Goal: Navigation & Orientation: Understand site structure

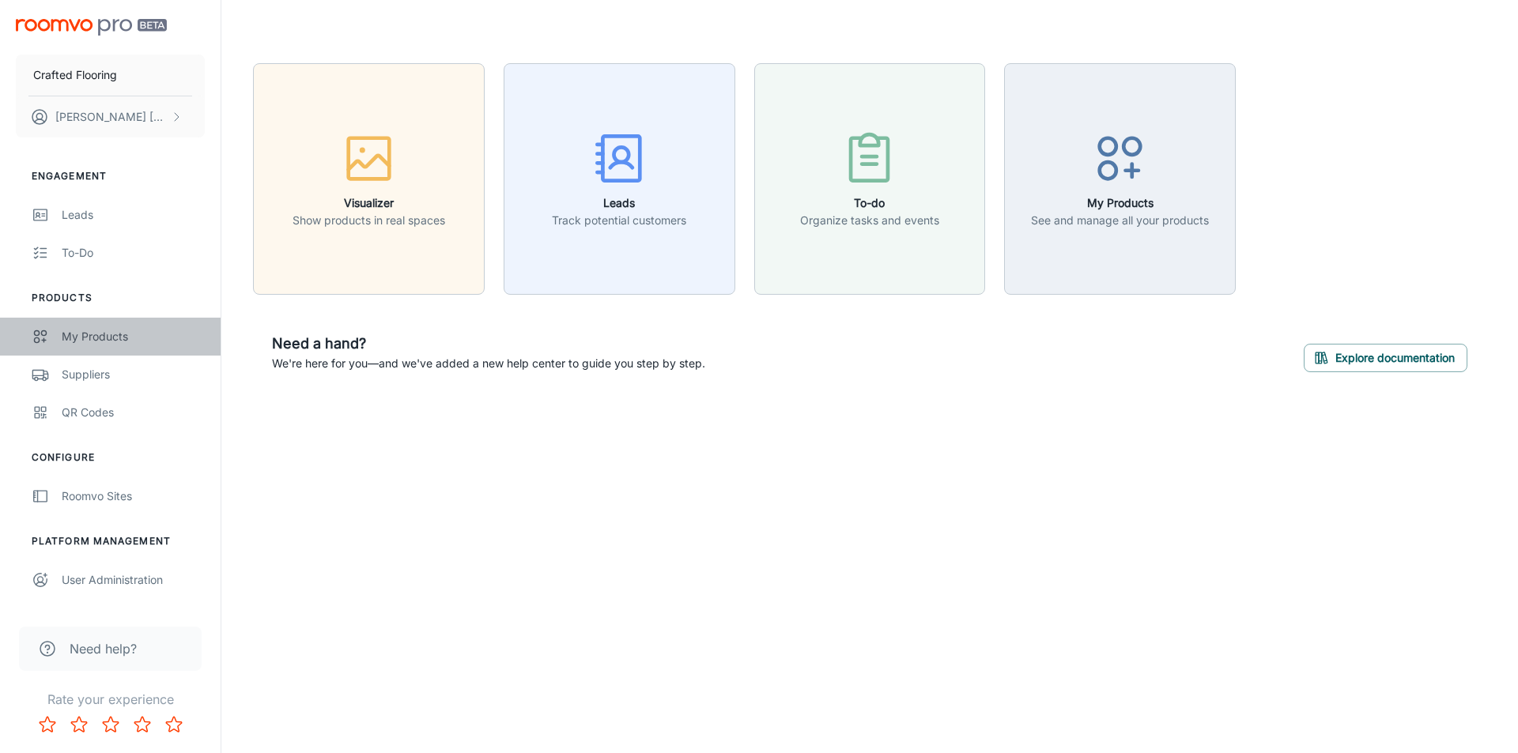
click at [104, 342] on div "My Products" at bounding box center [133, 336] width 143 height 17
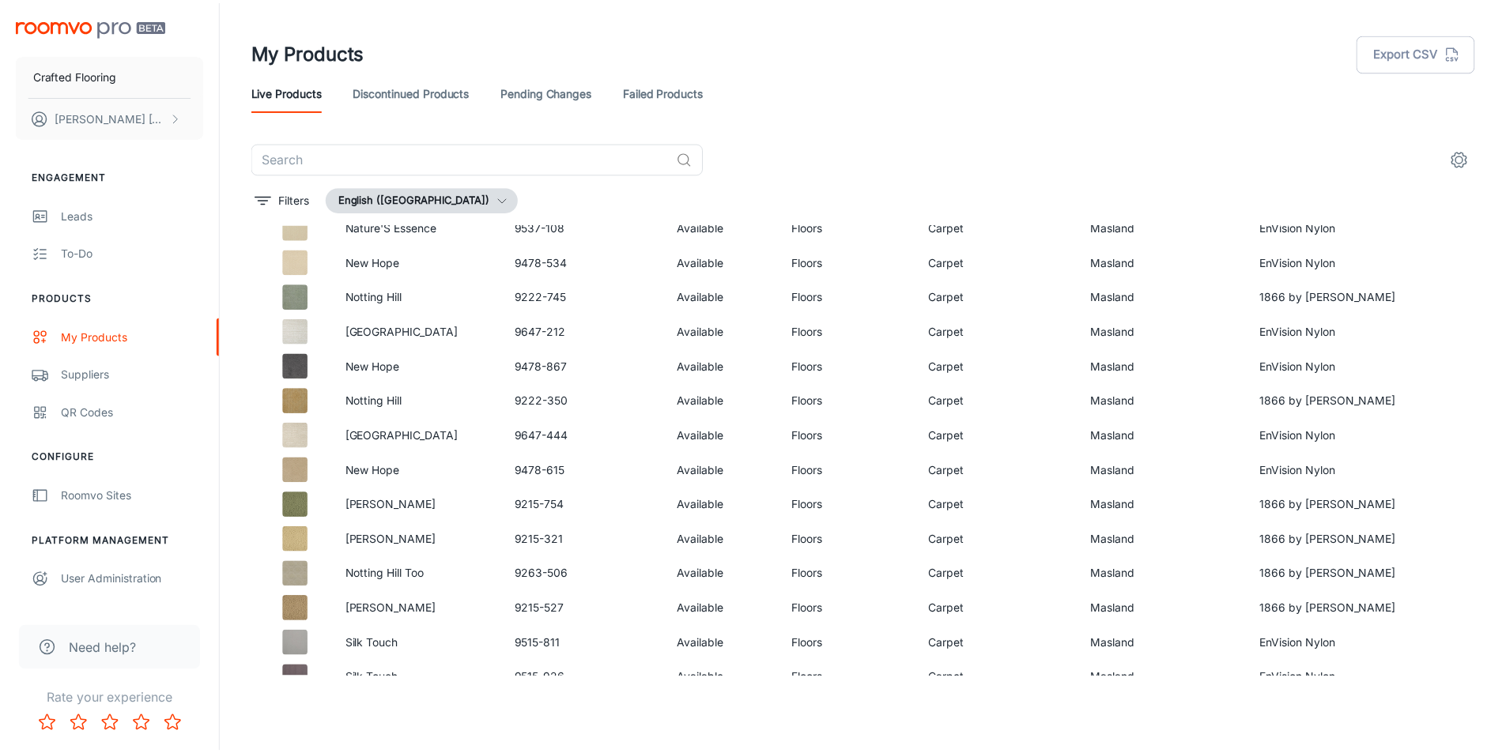
scroll to position [8759, 0]
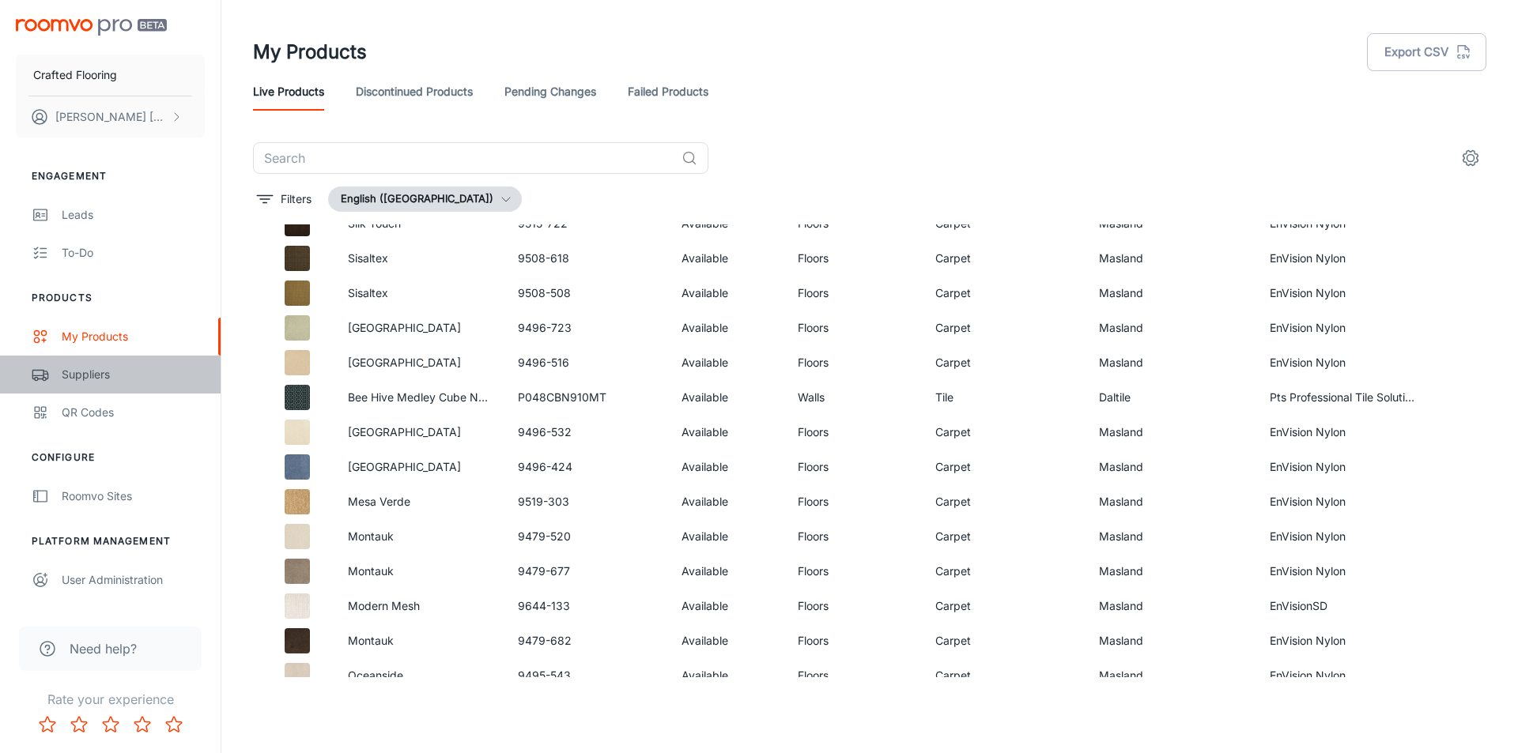
click at [79, 379] on div "Suppliers" at bounding box center [133, 374] width 143 height 17
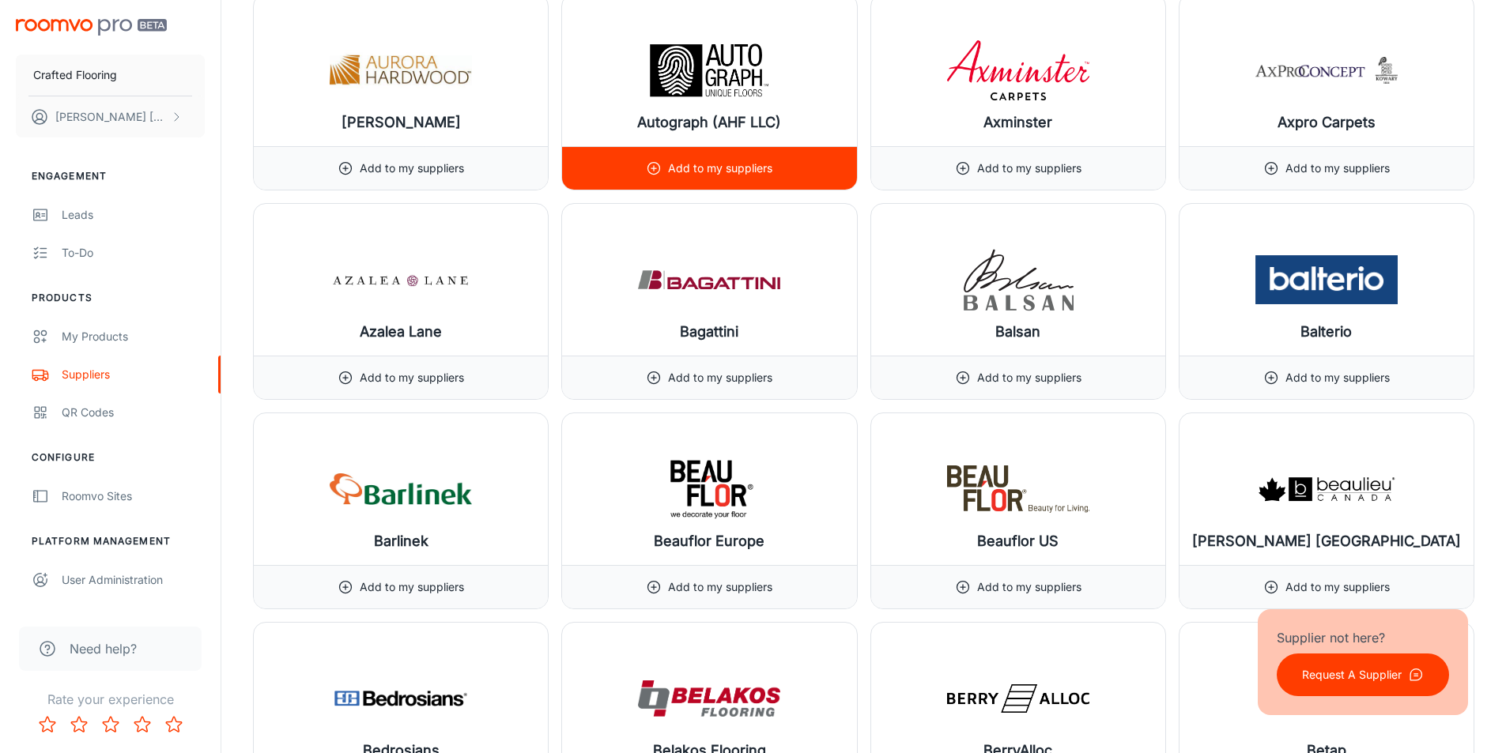
scroll to position [2846, 0]
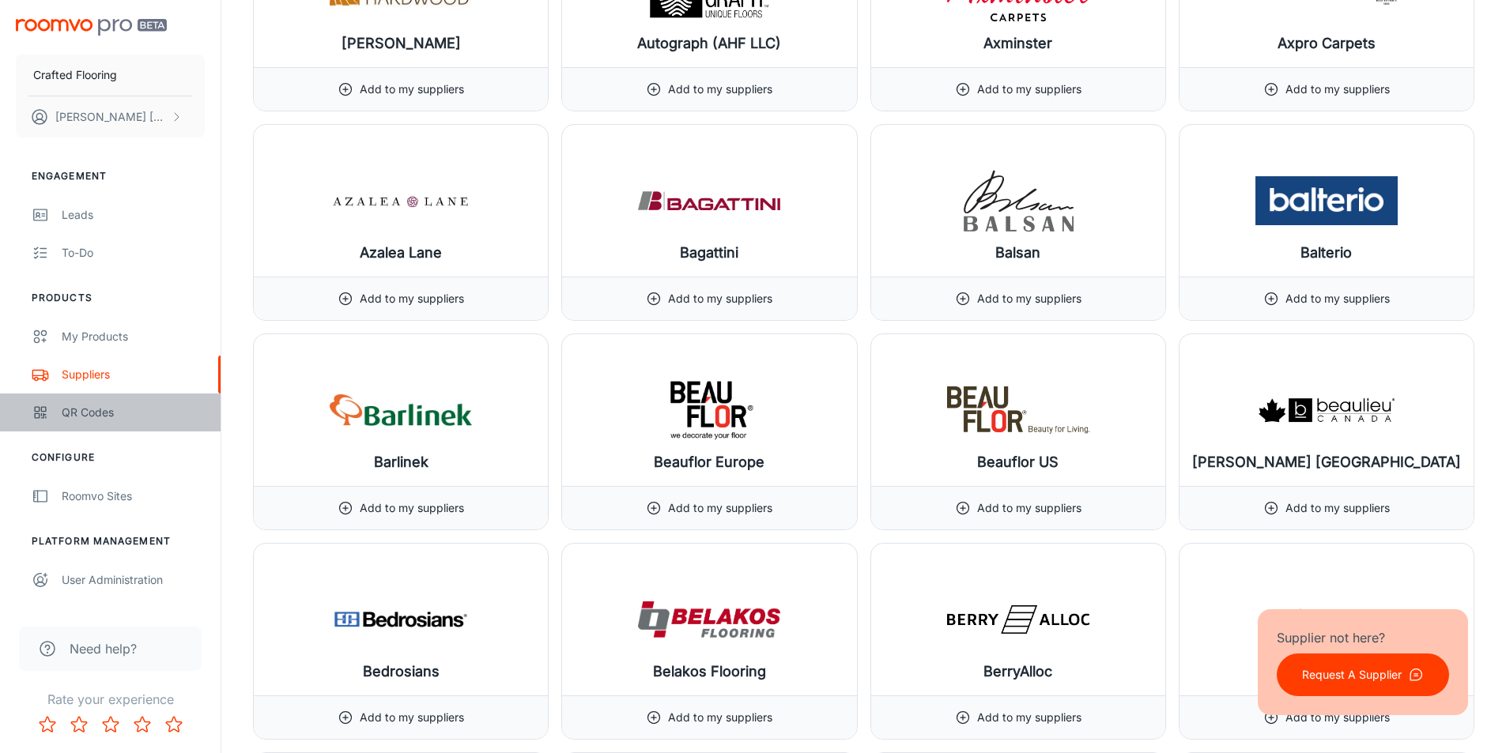
click at [81, 418] on div "QR Codes" at bounding box center [133, 412] width 143 height 17
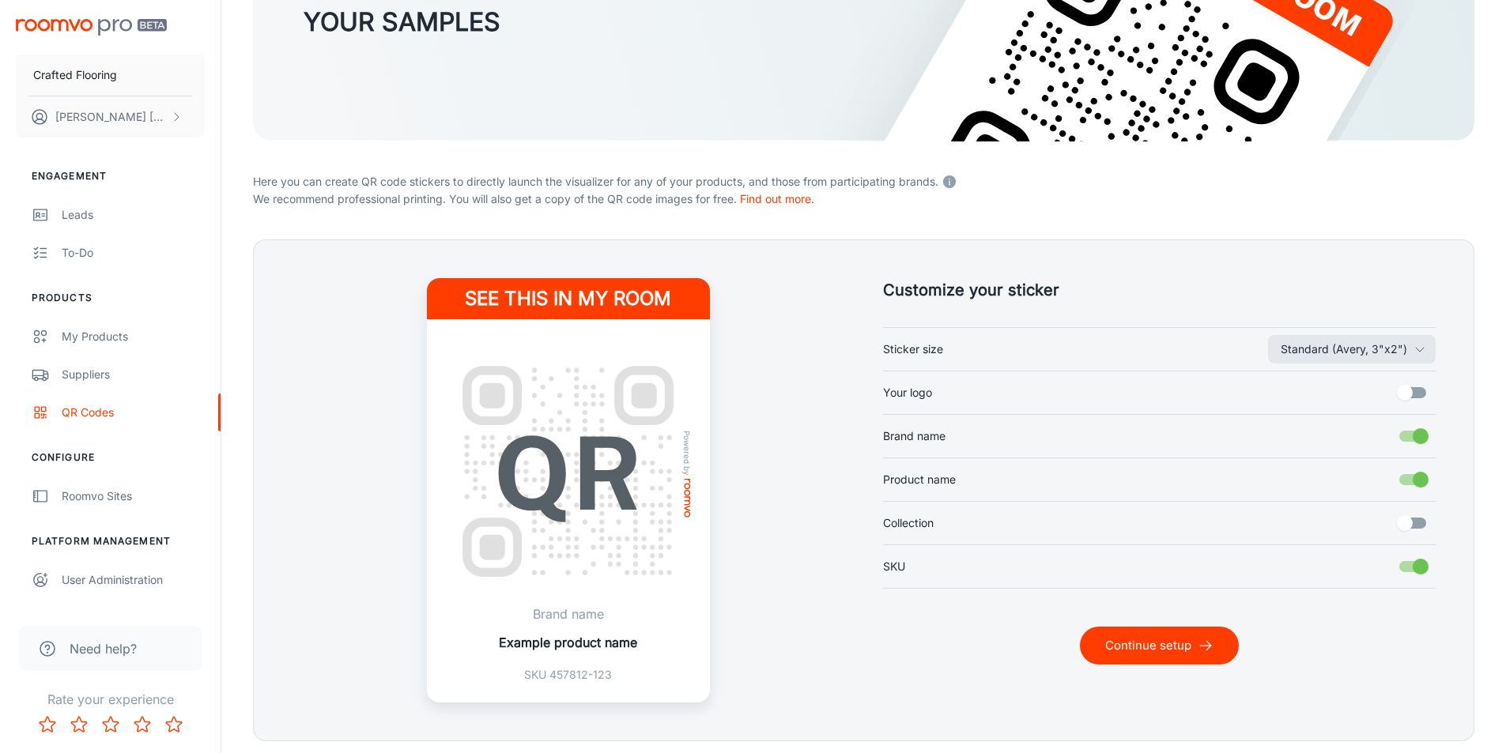
scroll to position [289, 0]
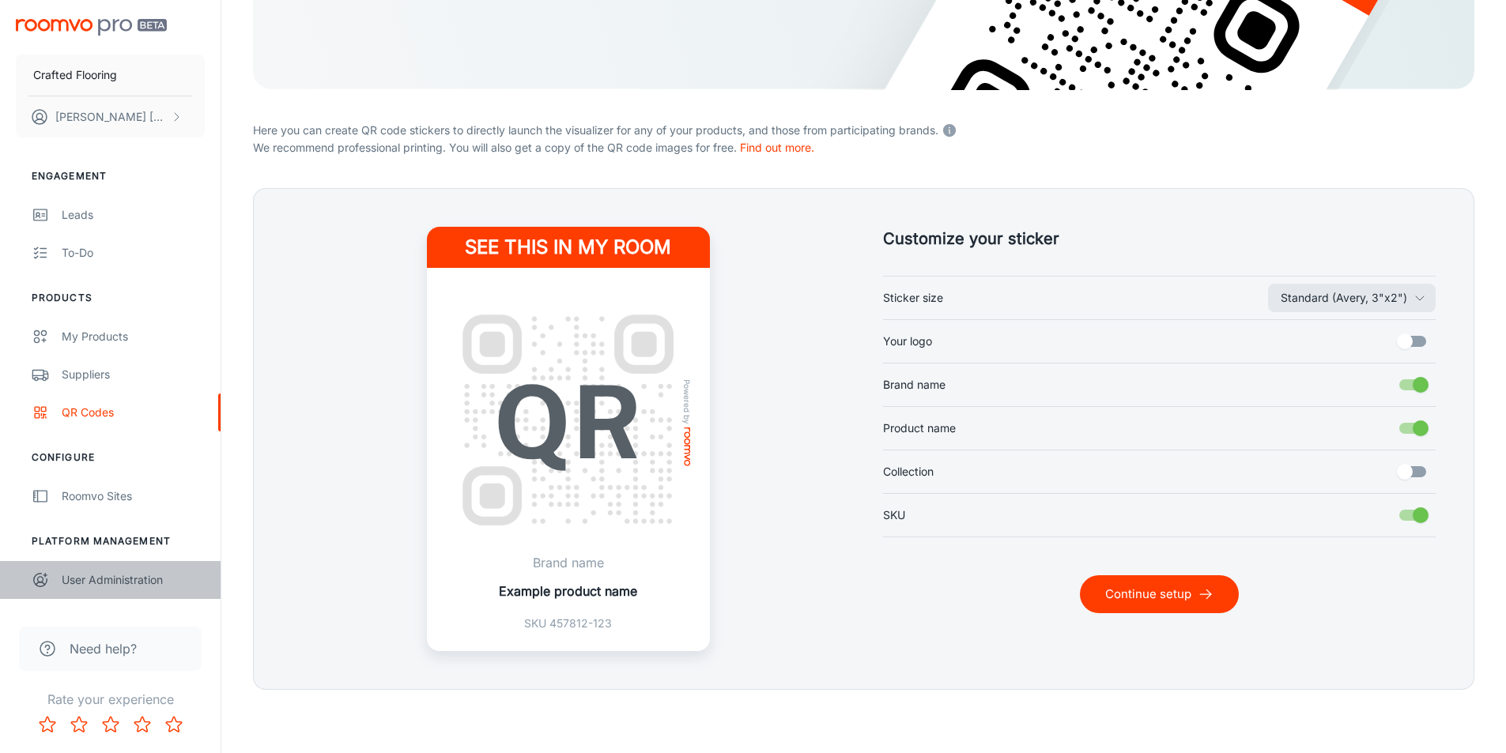
click at [126, 587] on div "User Administration" at bounding box center [133, 580] width 143 height 17
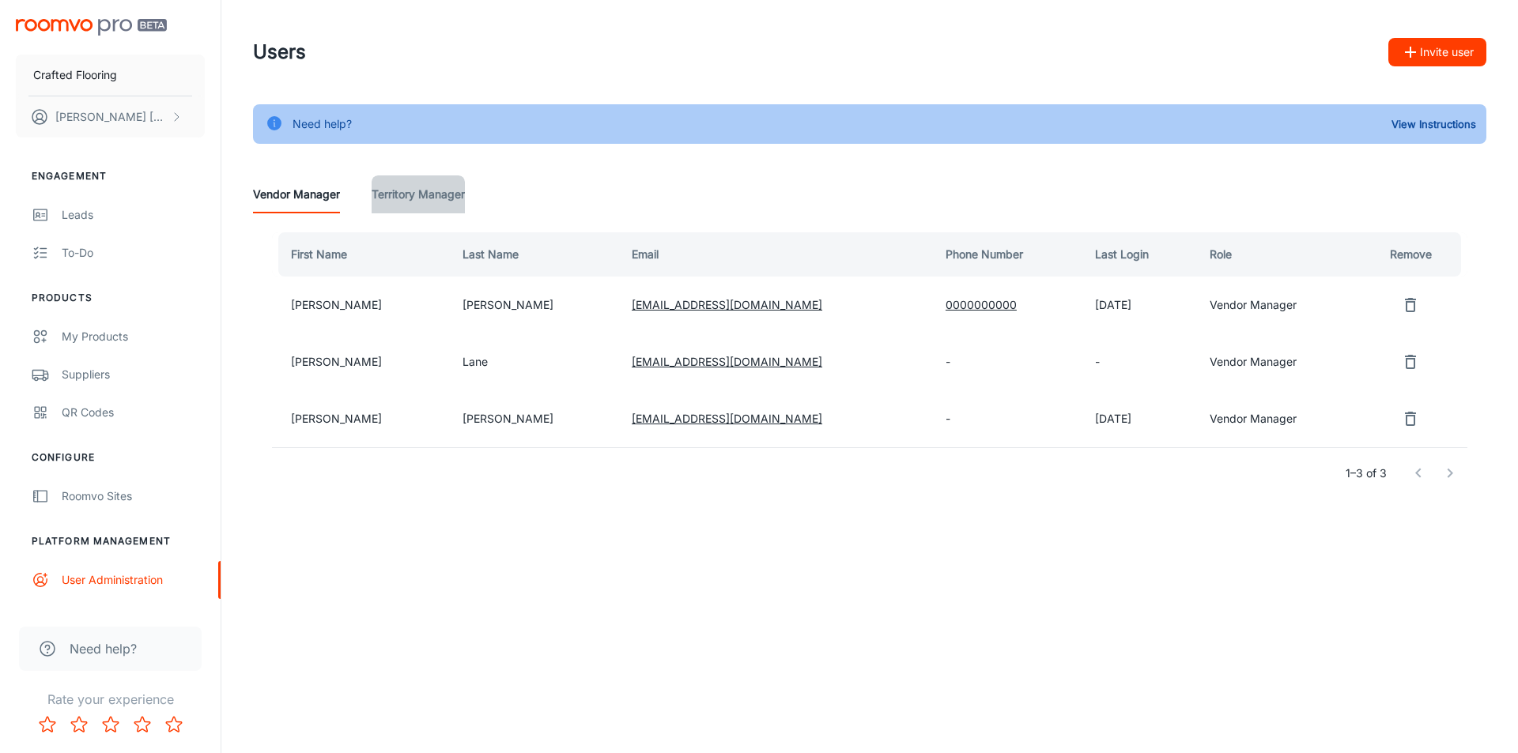
click at [438, 193] on Manager "Territory Manager" at bounding box center [418, 195] width 93 height 38
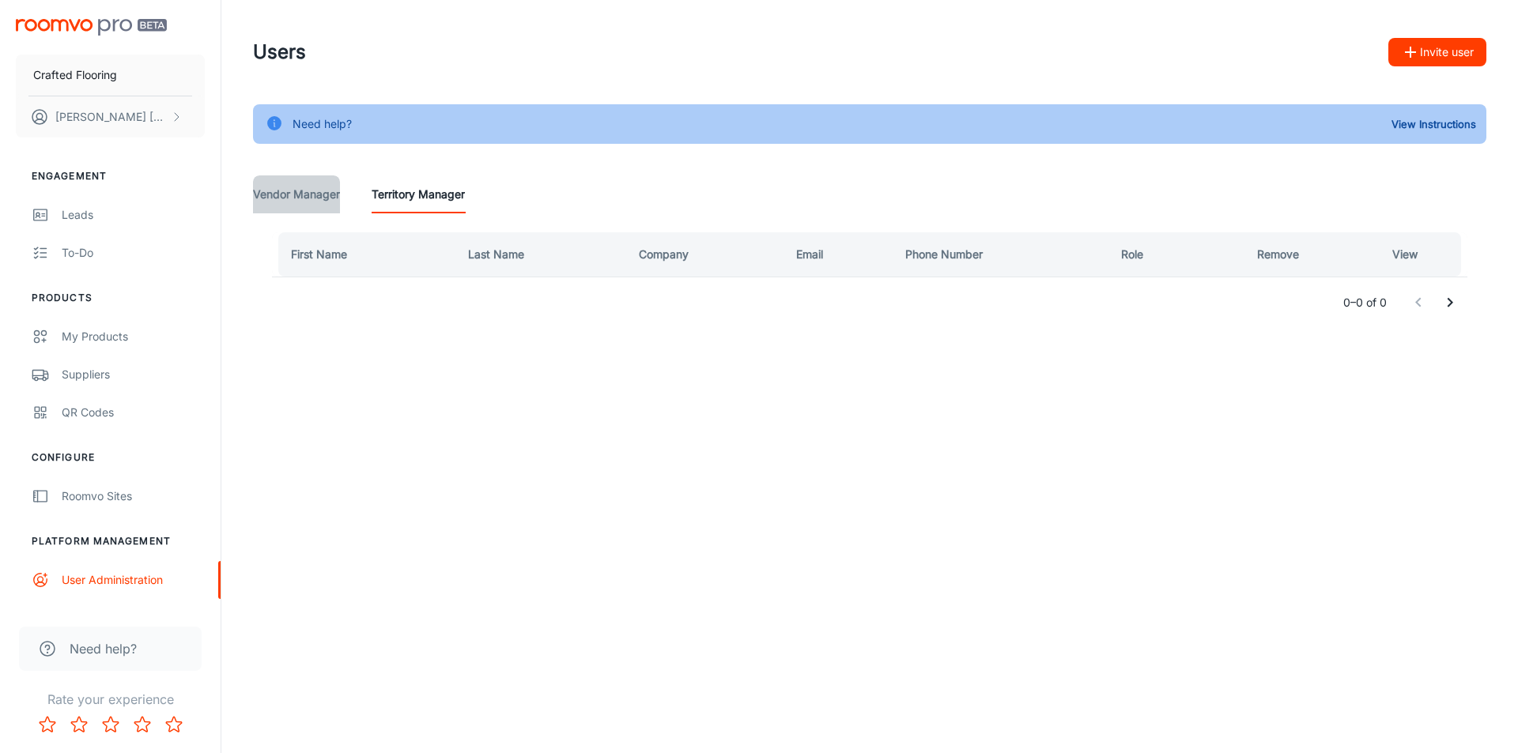
click at [324, 193] on Manager "Vendor Manager" at bounding box center [296, 195] width 87 height 38
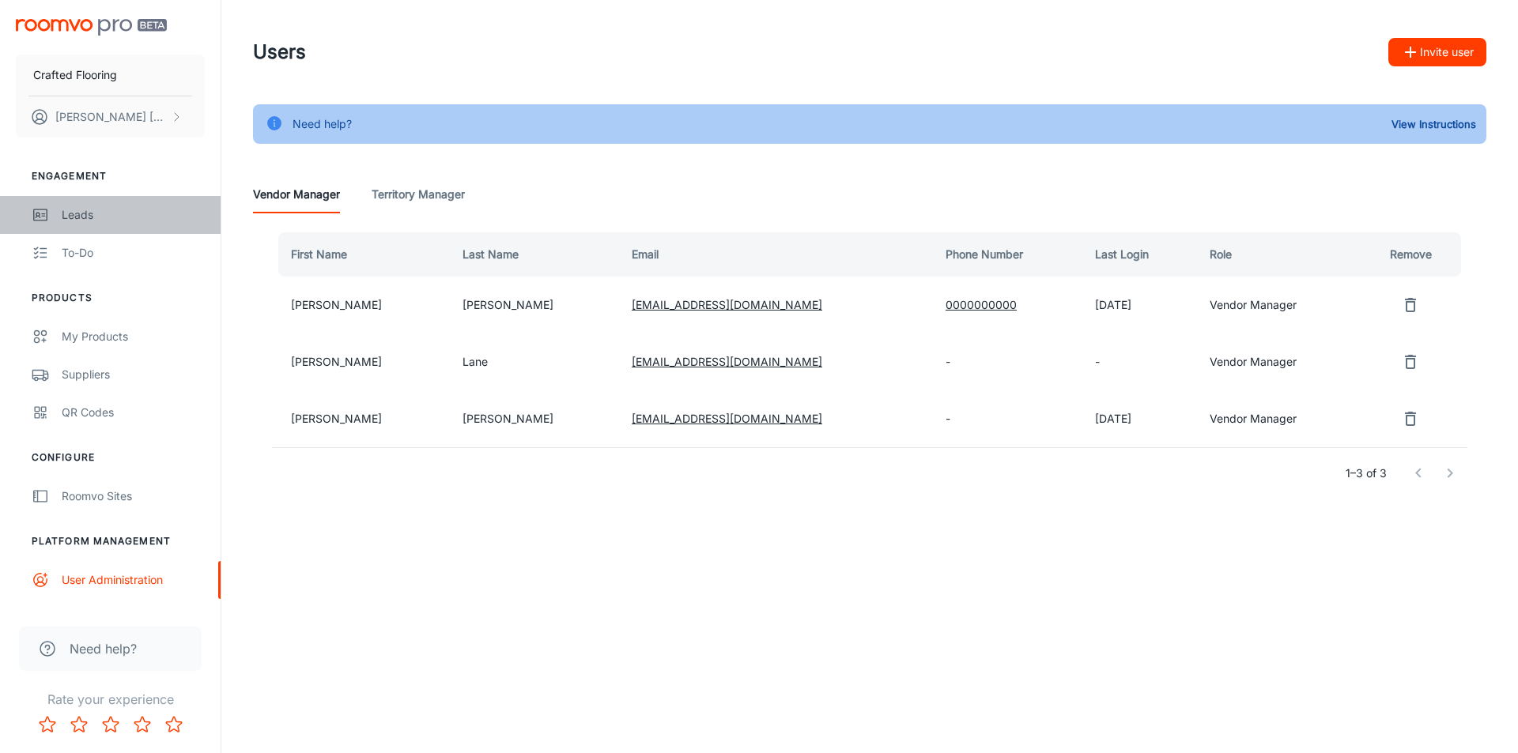
click at [74, 221] on div "Leads" at bounding box center [133, 214] width 143 height 17
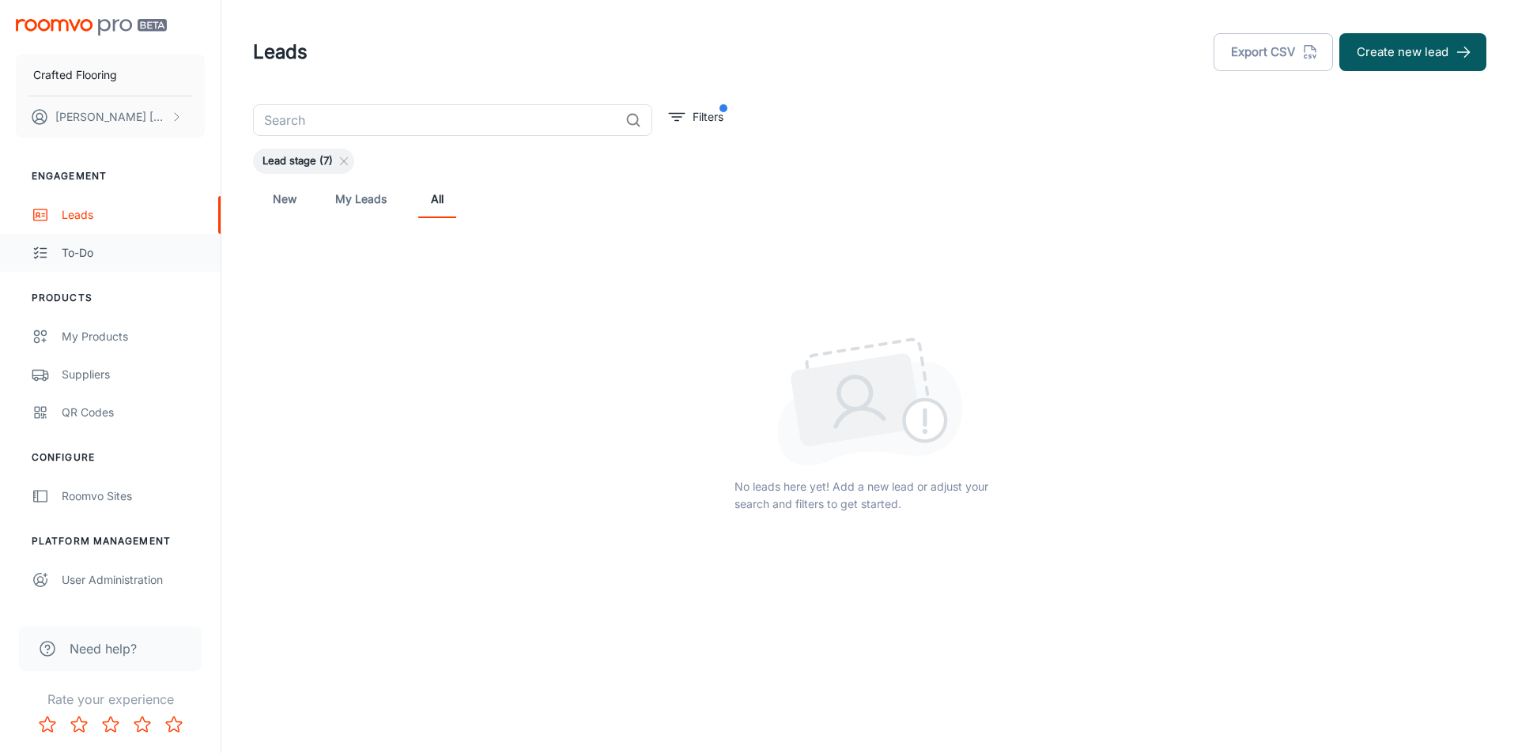
click at [85, 253] on div "To-do" at bounding box center [133, 252] width 143 height 17
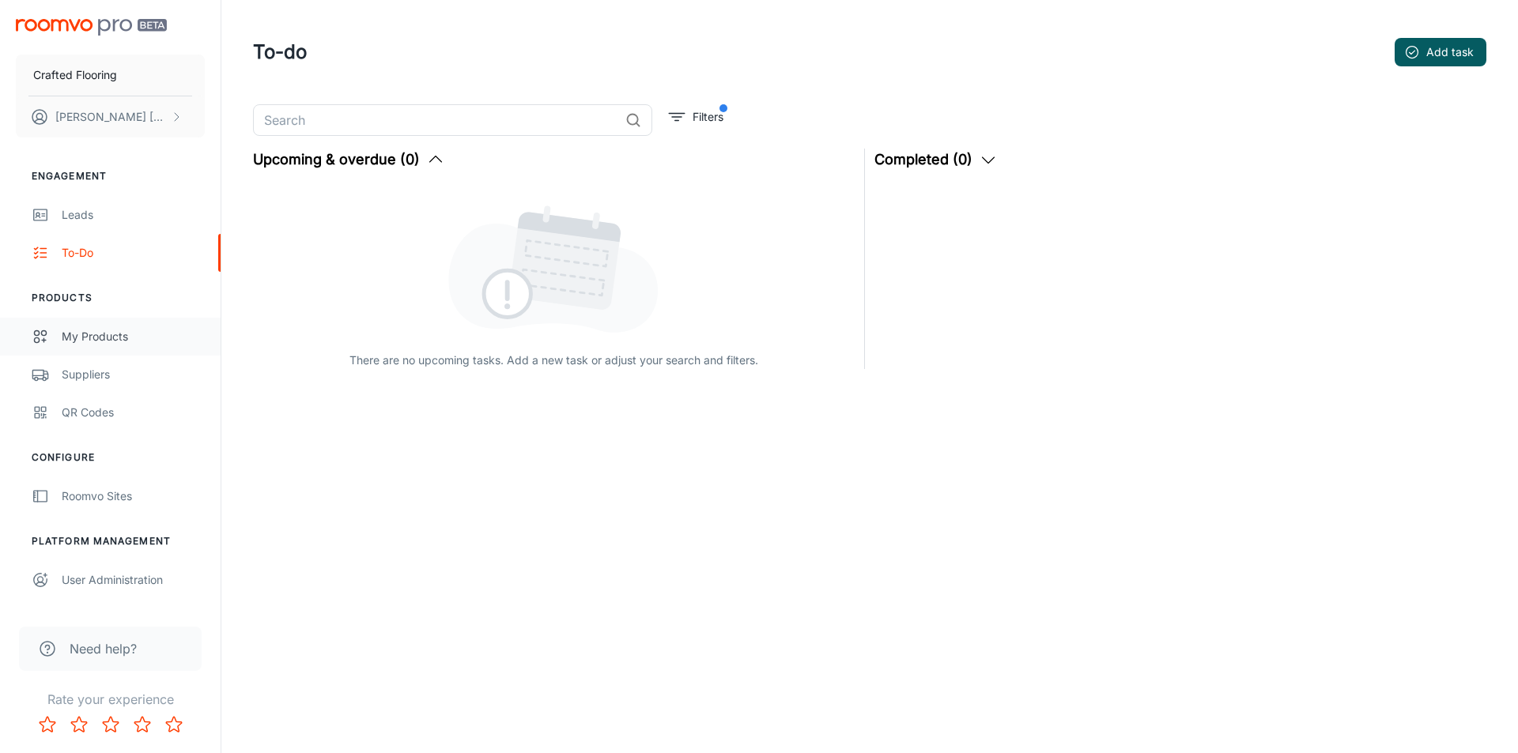
click at [145, 337] on div "My Products" at bounding box center [133, 336] width 143 height 17
